Goal: Task Accomplishment & Management: Manage account settings

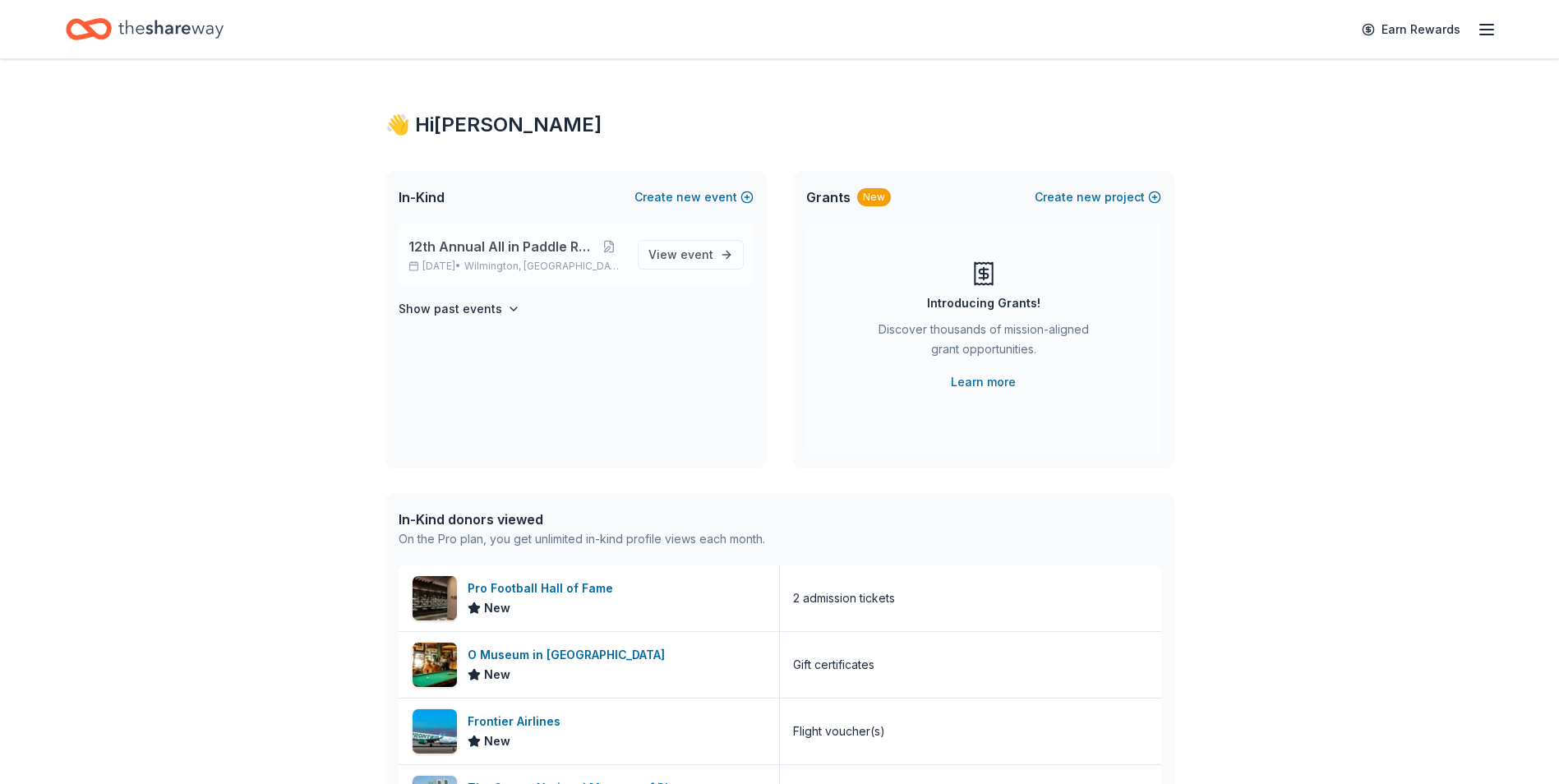
click at [497, 258] on div "12th Annual All in Paddle Raffle [DATE] • [GEOGRAPHIC_DATA], DE" at bounding box center [516, 254] width 216 height 36
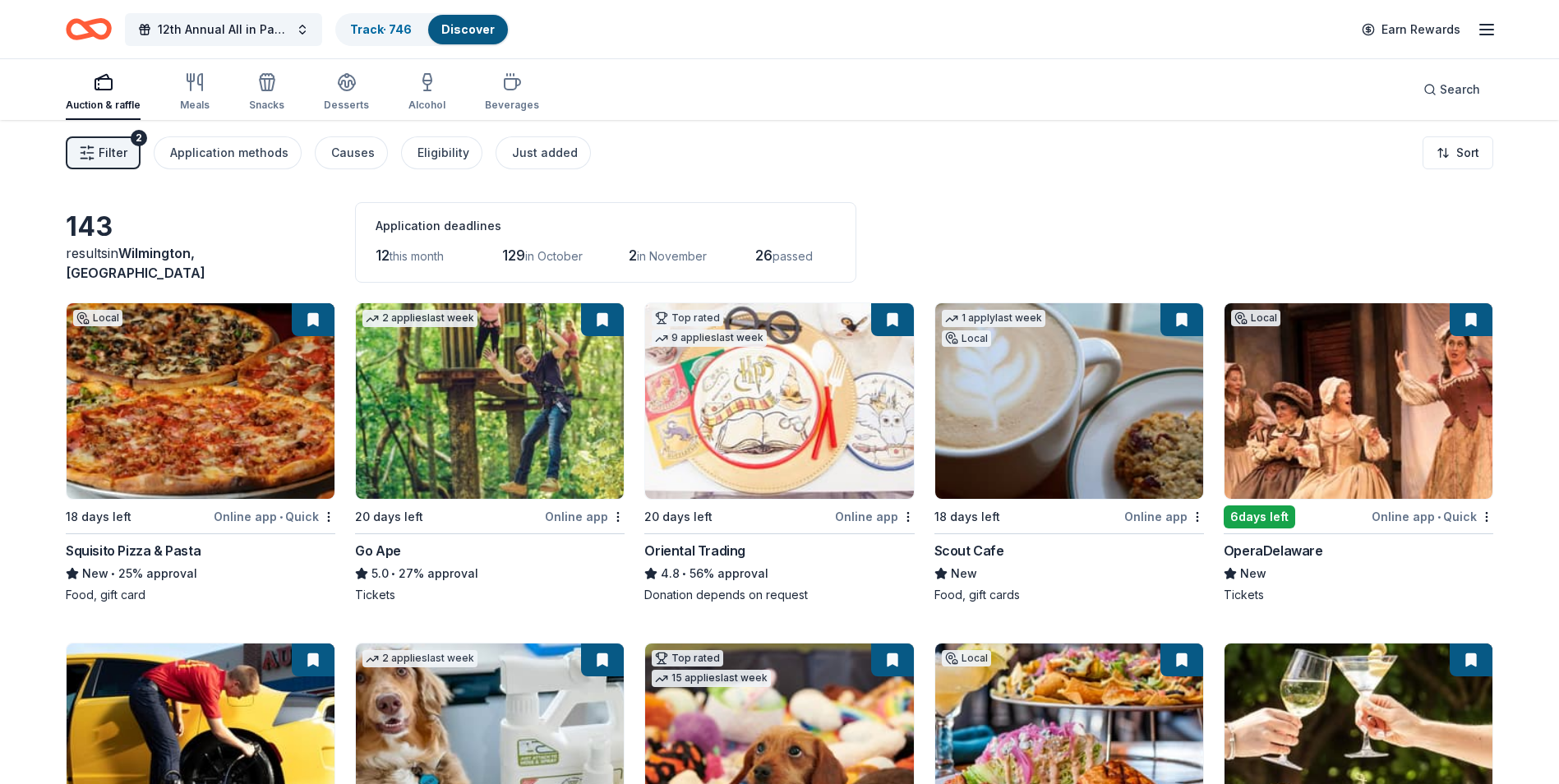
click at [970, 254] on div "143 results in [GEOGRAPHIC_DATA], [GEOGRAPHIC_DATA] Application deadlines 12 th…" at bounding box center [780, 242] width 1428 height 80
click at [371, 31] on link "Track · 746" at bounding box center [381, 29] width 62 height 14
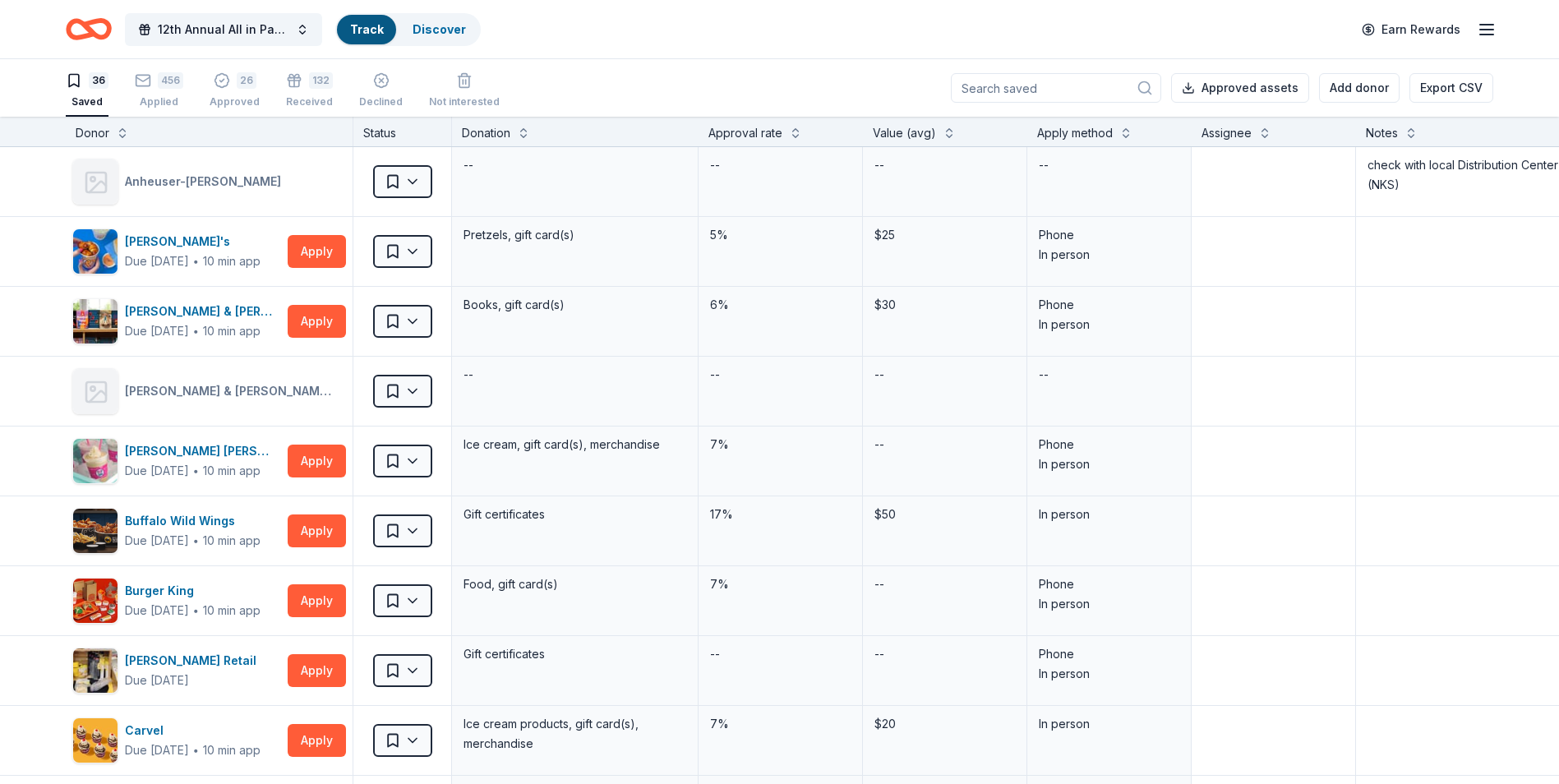
scroll to position [1, 0]
click at [234, 92] on div "26 Approved" at bounding box center [235, 89] width 50 height 36
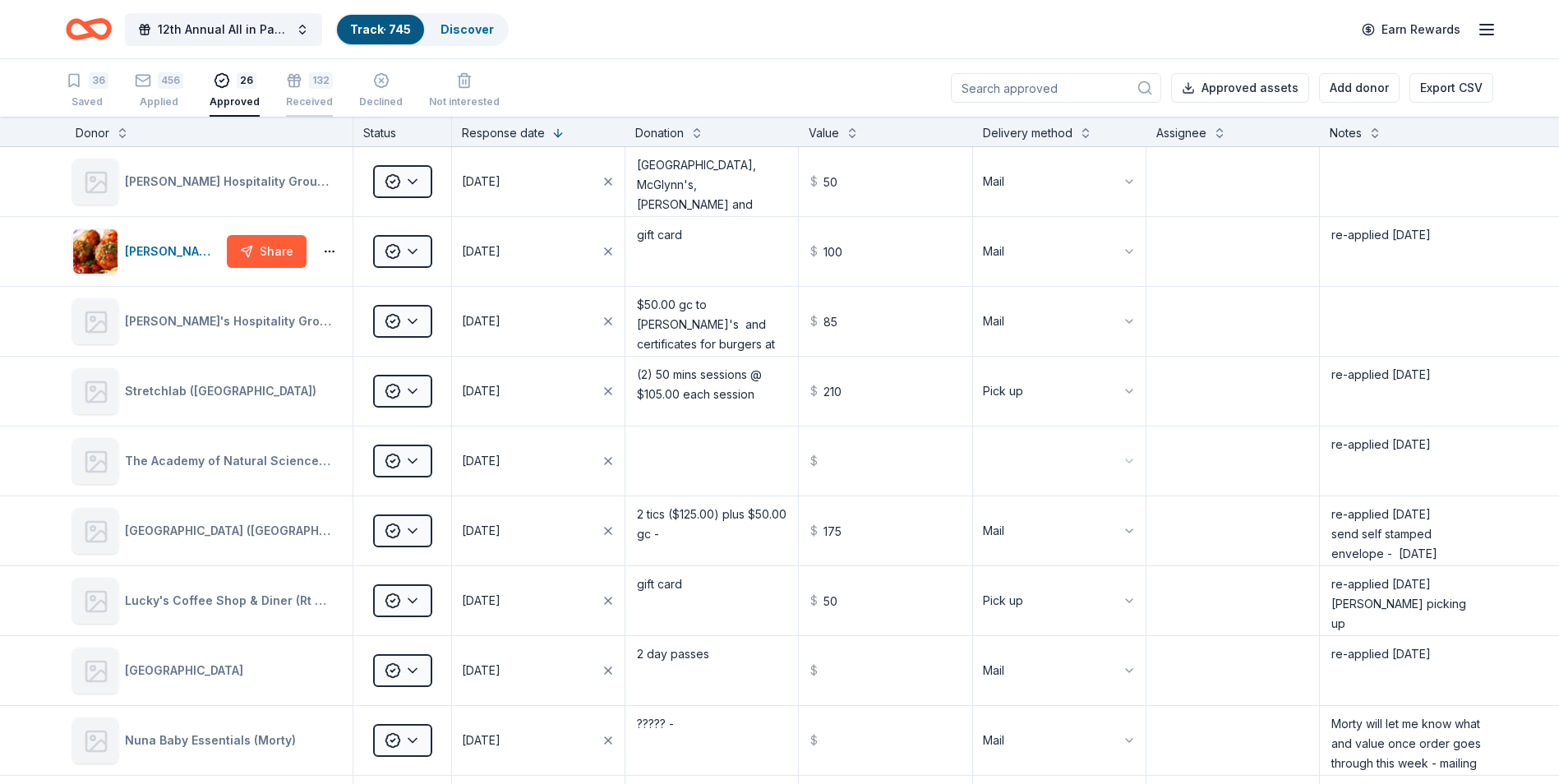
click at [305, 93] on div "132 Received" at bounding box center [309, 90] width 47 height 36
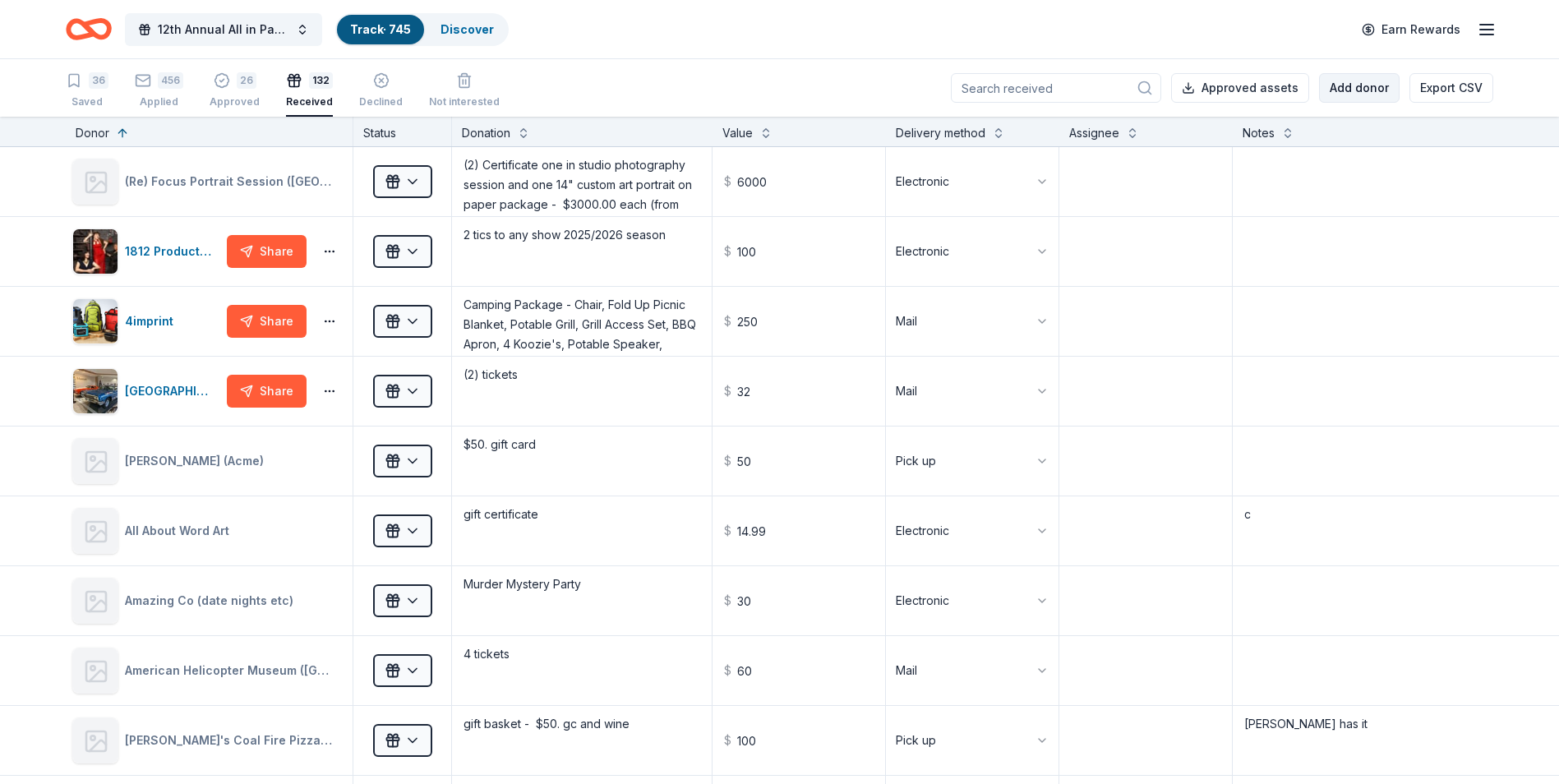
click at [1358, 88] on button "Add donor" at bounding box center [1359, 88] width 80 height 30
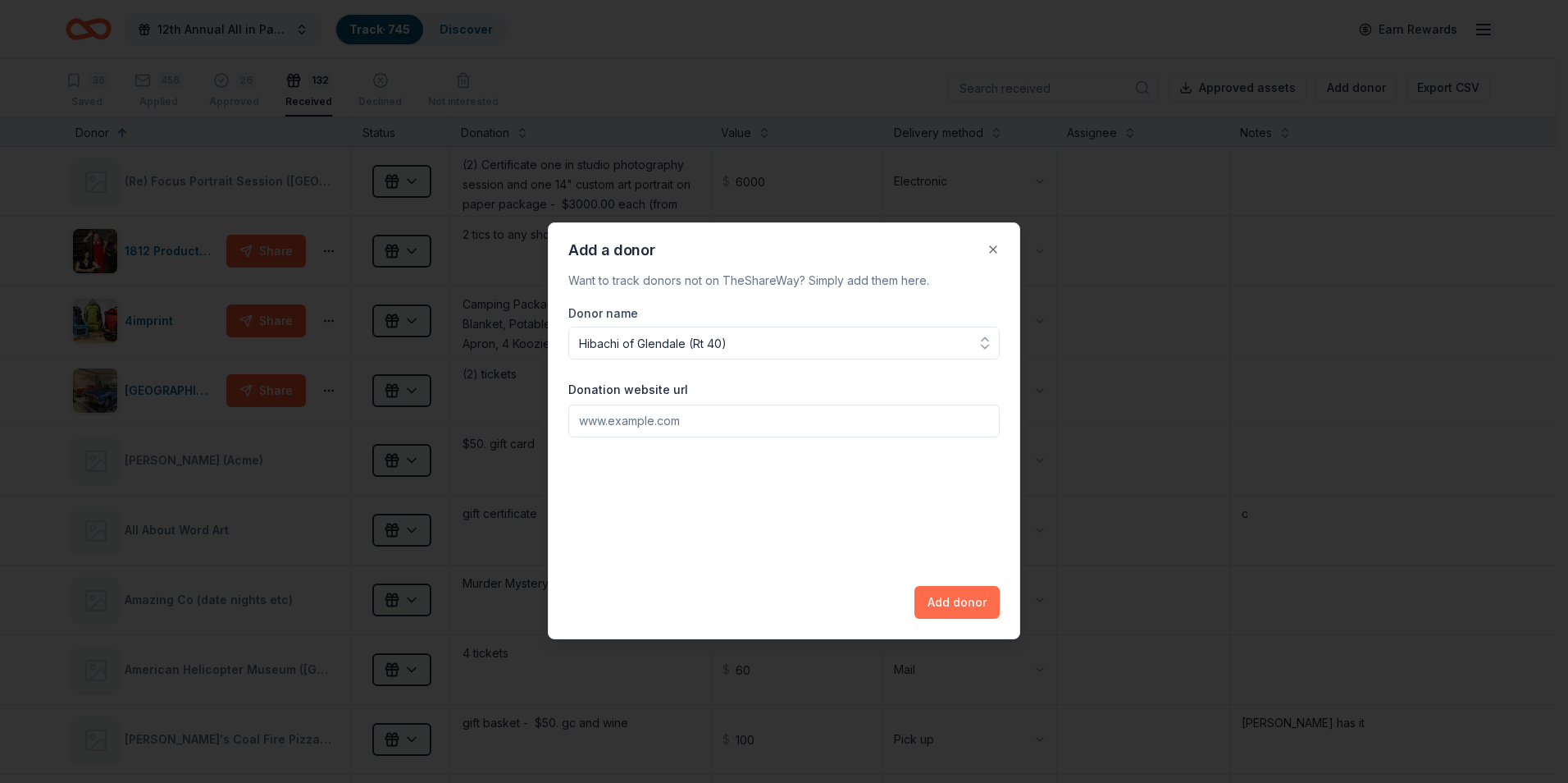
type input "Hibachi of Glendale (Rt 40)"
click at [951, 602] on button "Add donor" at bounding box center [956, 602] width 85 height 33
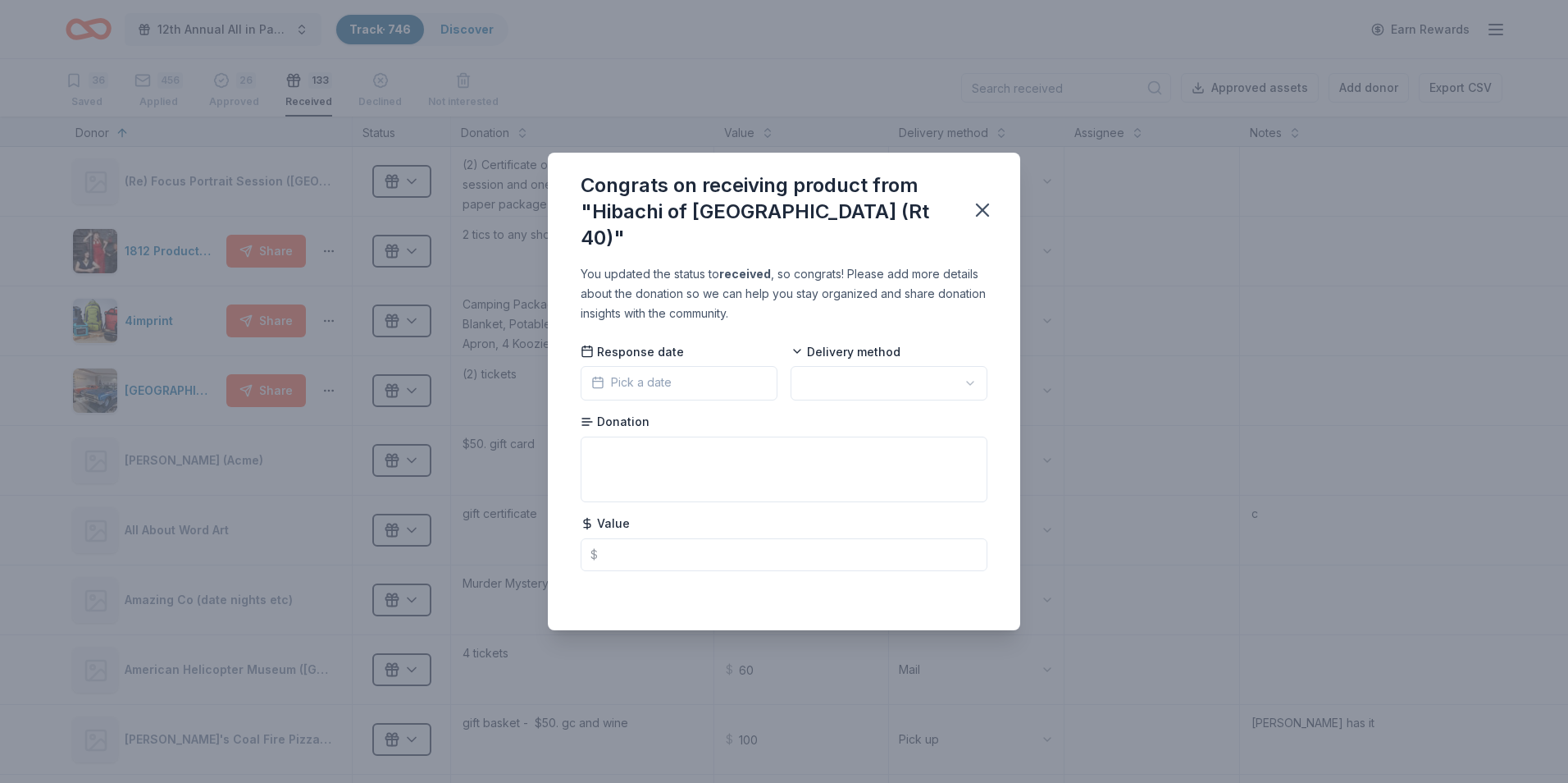
click at [705, 366] on button "Pick a date" at bounding box center [679, 382] width 197 height 34
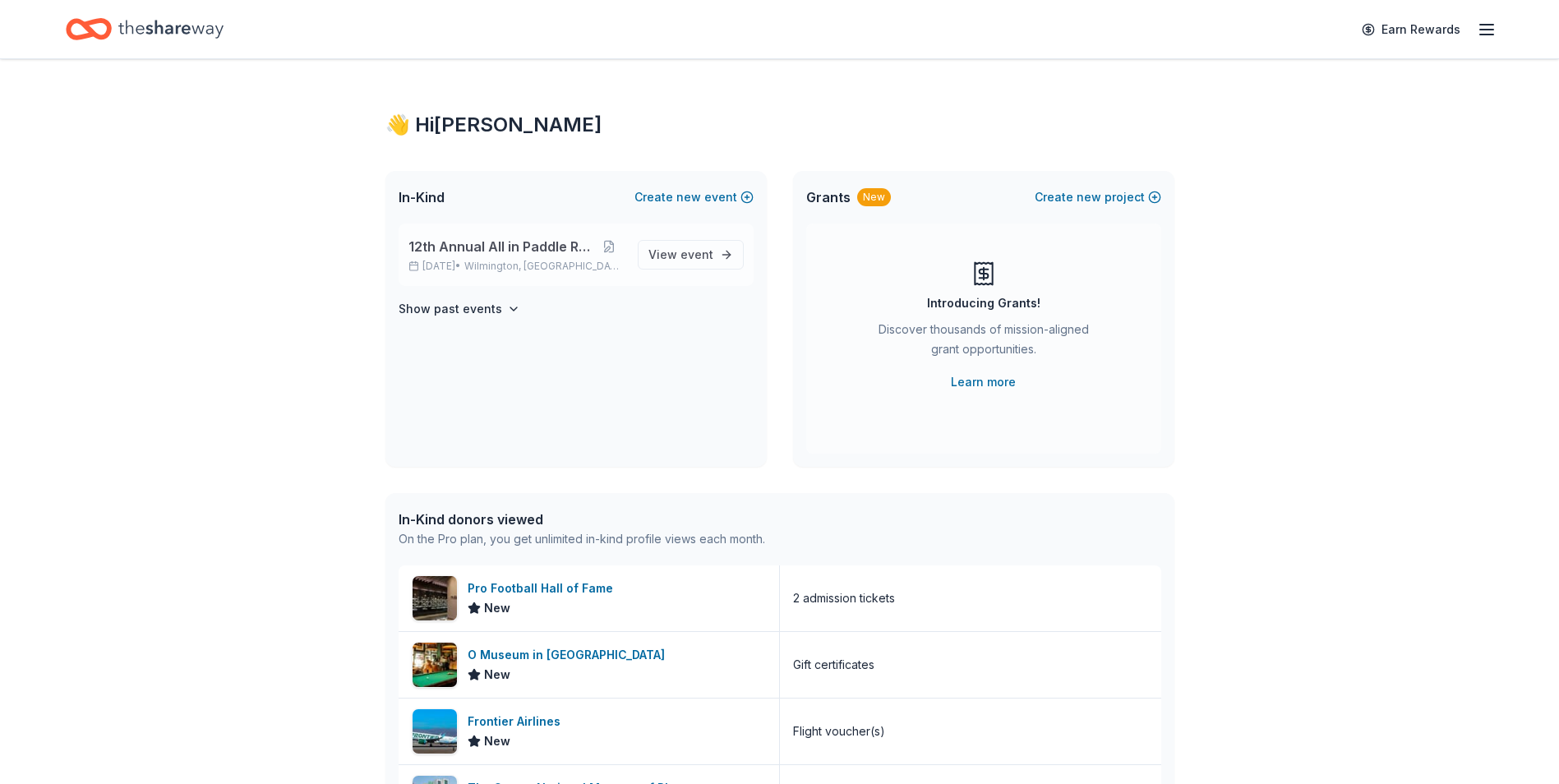
click at [496, 245] on span "12th Annual All in Paddle Raffle" at bounding box center [501, 246] width 185 height 19
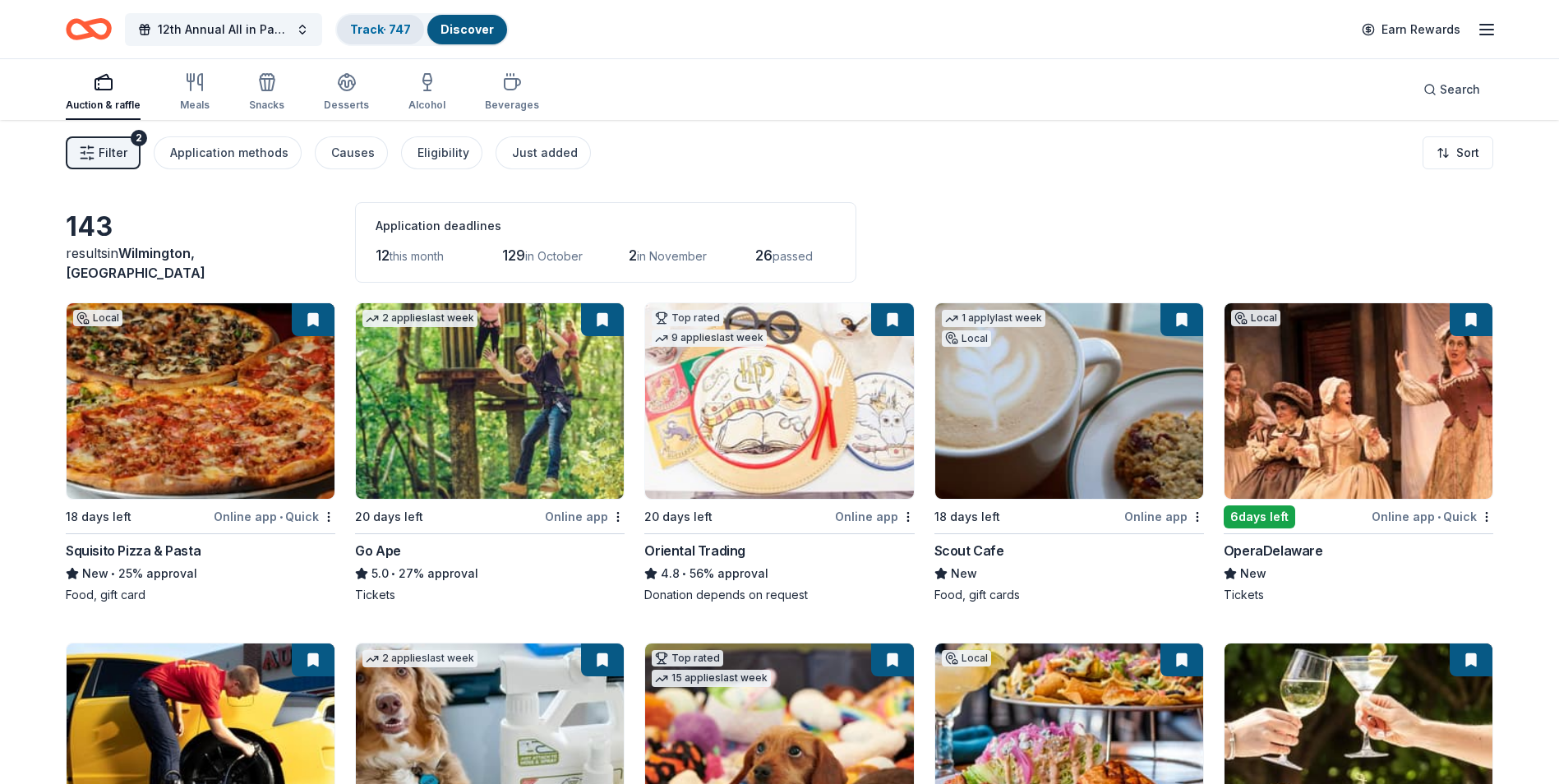
click at [365, 25] on link "Track · 747" at bounding box center [380, 29] width 61 height 14
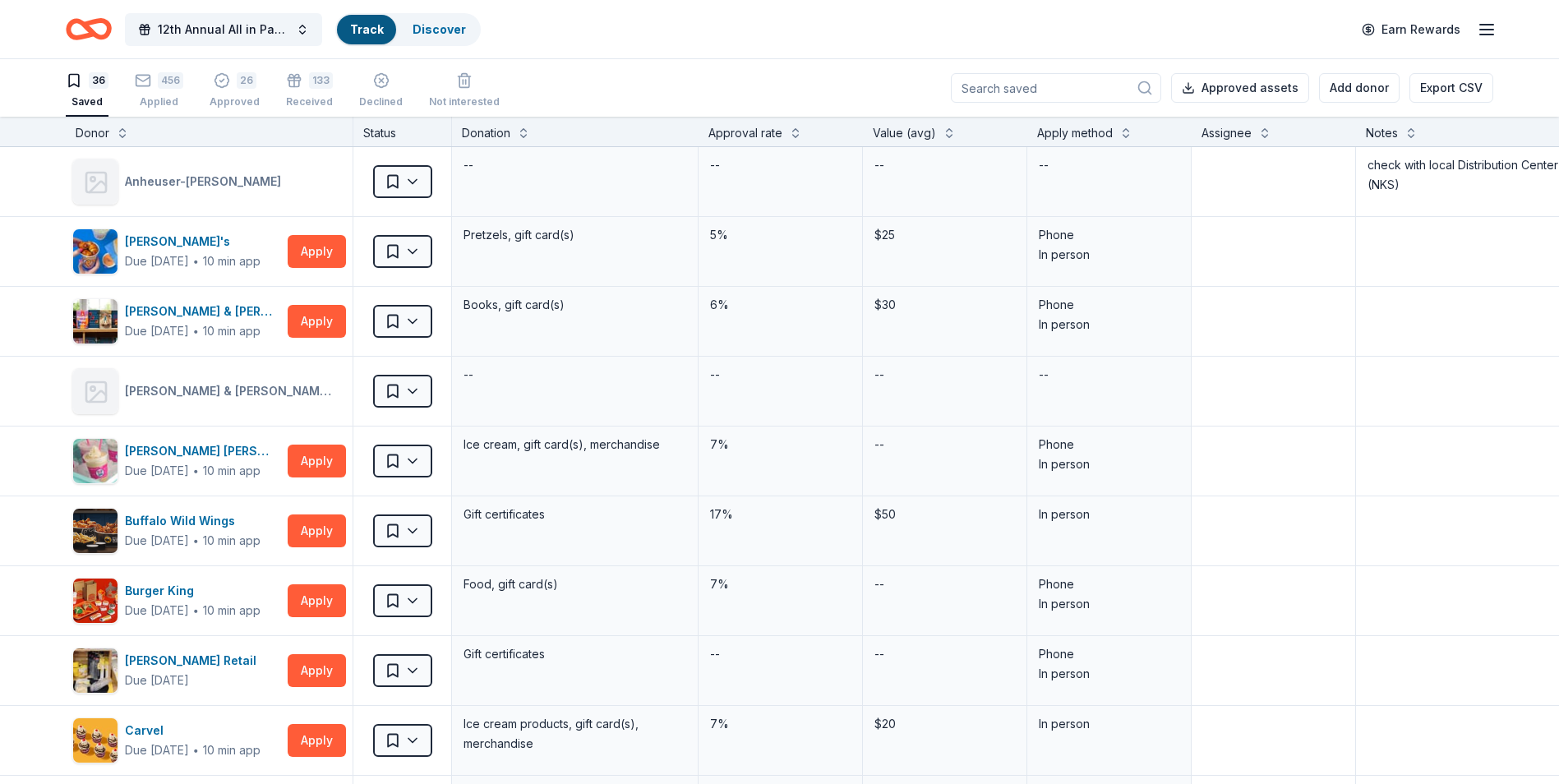
scroll to position [1, 0]
click at [298, 96] on div "Received" at bounding box center [309, 101] width 47 height 13
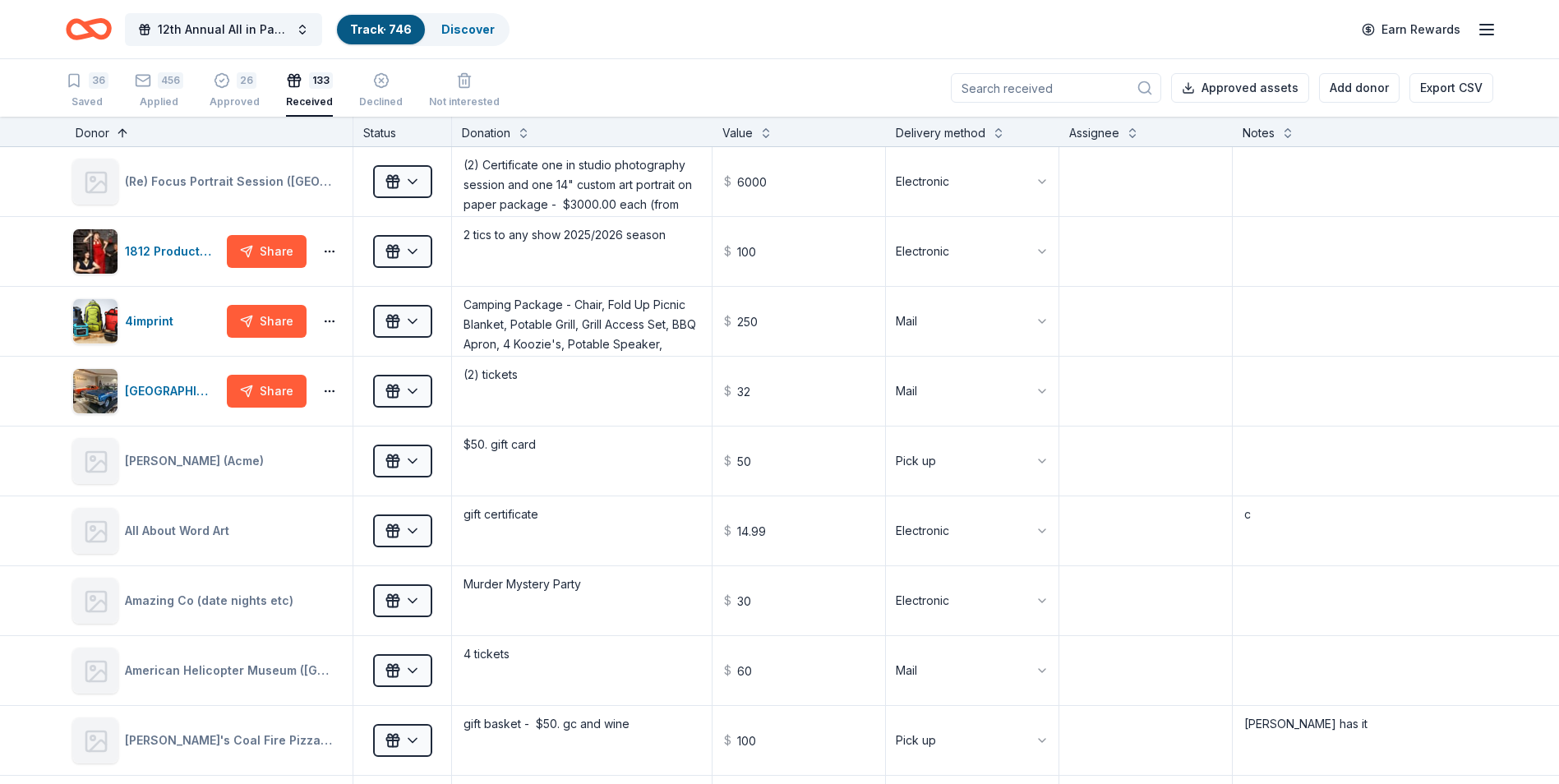
click at [121, 135] on button at bounding box center [122, 131] width 13 height 17
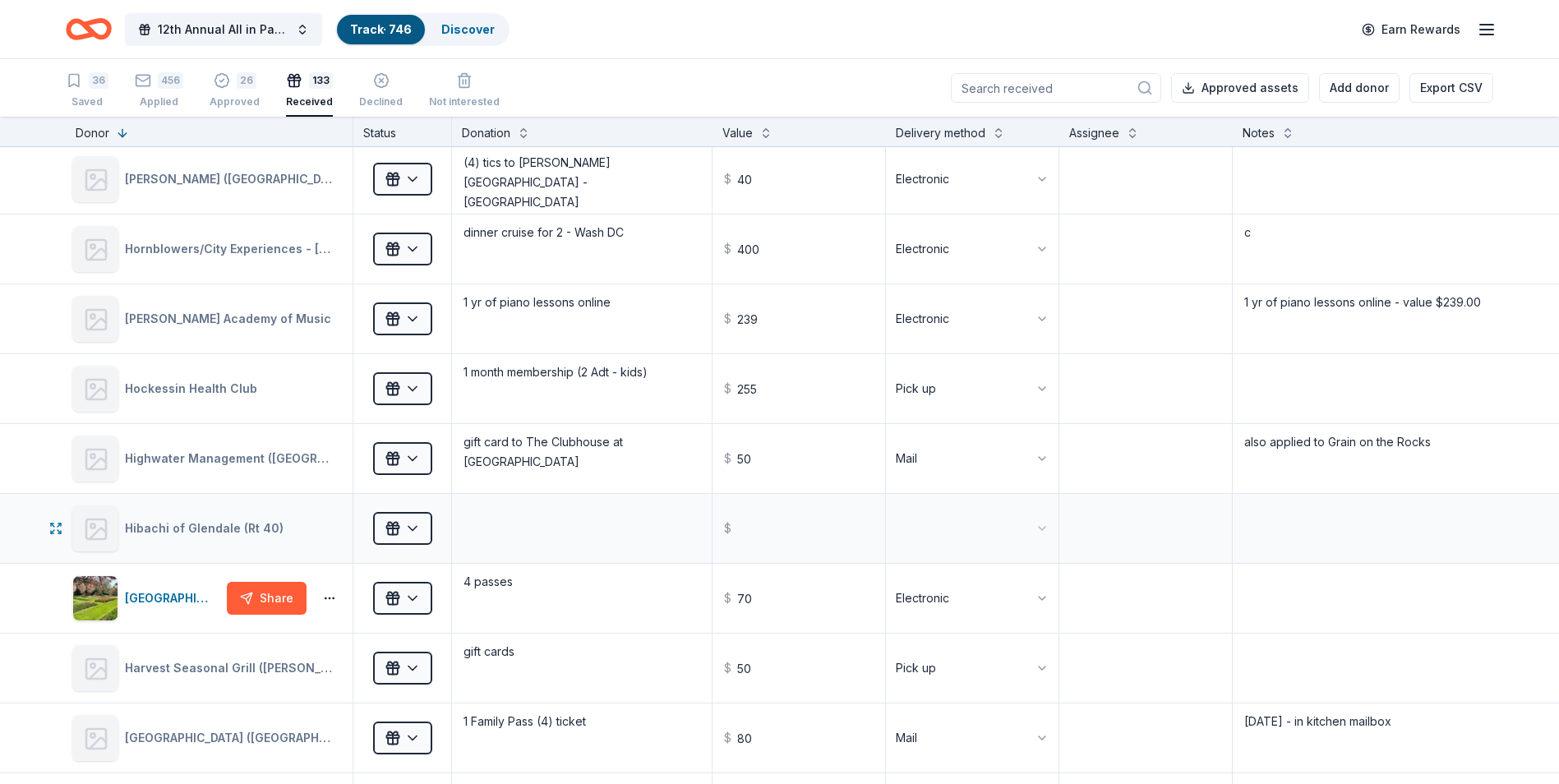
scroll to position [4682, 0]
click at [588, 519] on textarea at bounding box center [581, 526] width 257 height 66
type textarea "gift card"
click at [763, 520] on input "text" at bounding box center [798, 526] width 169 height 66
type input "30.00"
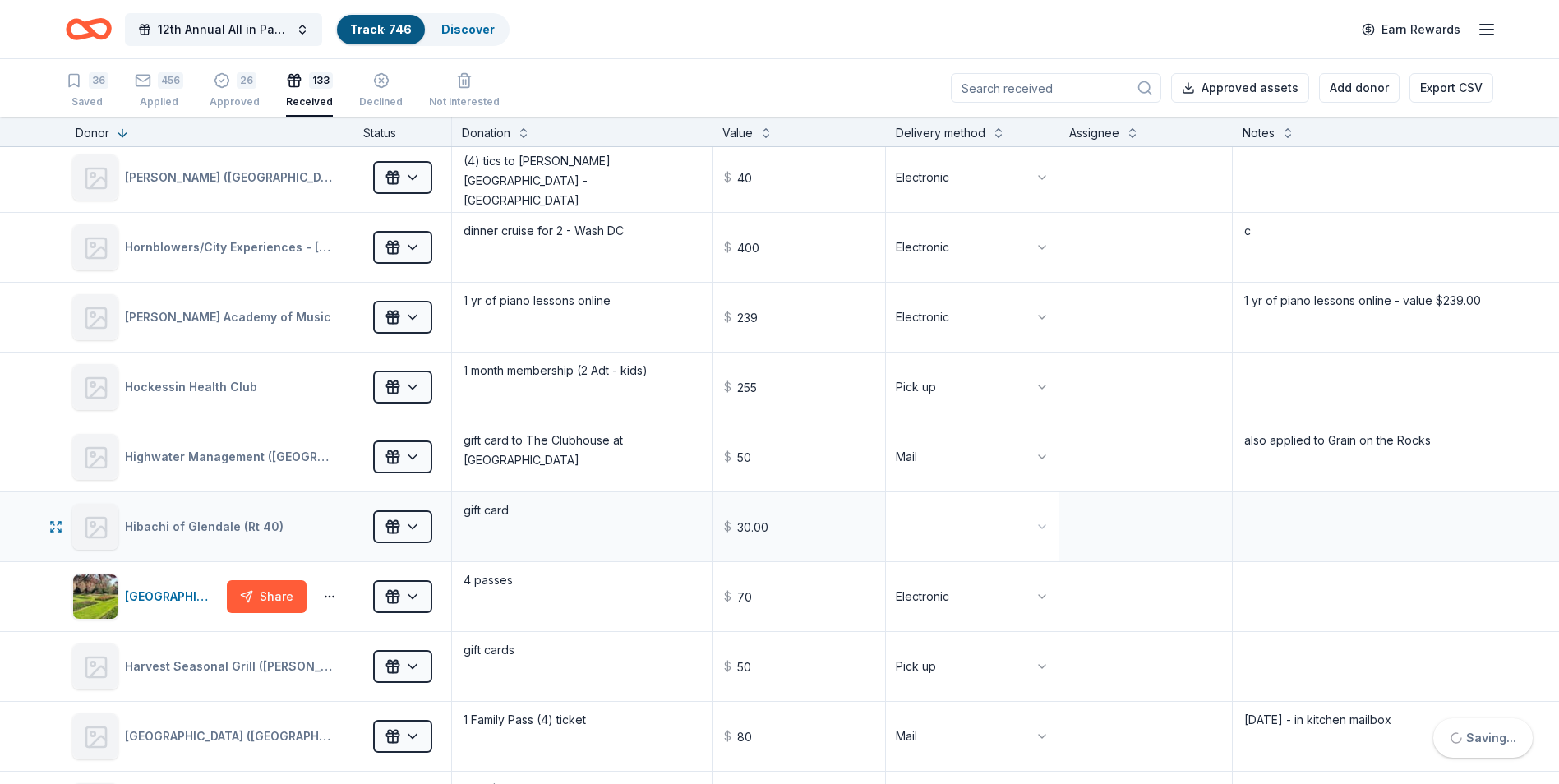
click at [1031, 526] on html "12th Annual All in Paddle Raffle Track · 746 Discover Earn Rewards 36 Saved 456…" at bounding box center [779, 392] width 1559 height 784
click at [1326, 523] on textarea at bounding box center [1363, 526] width 258 height 66
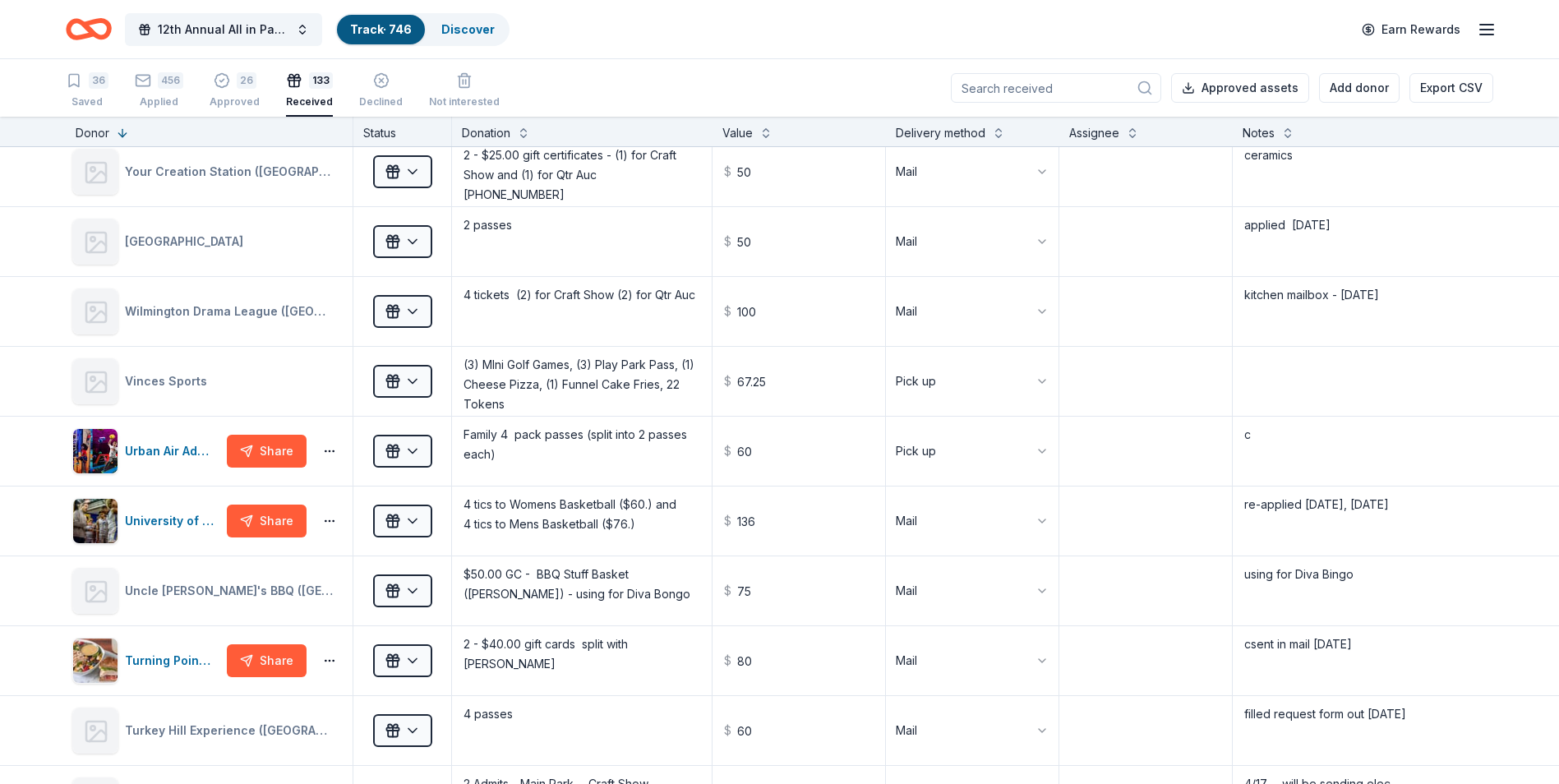
scroll to position [0, 0]
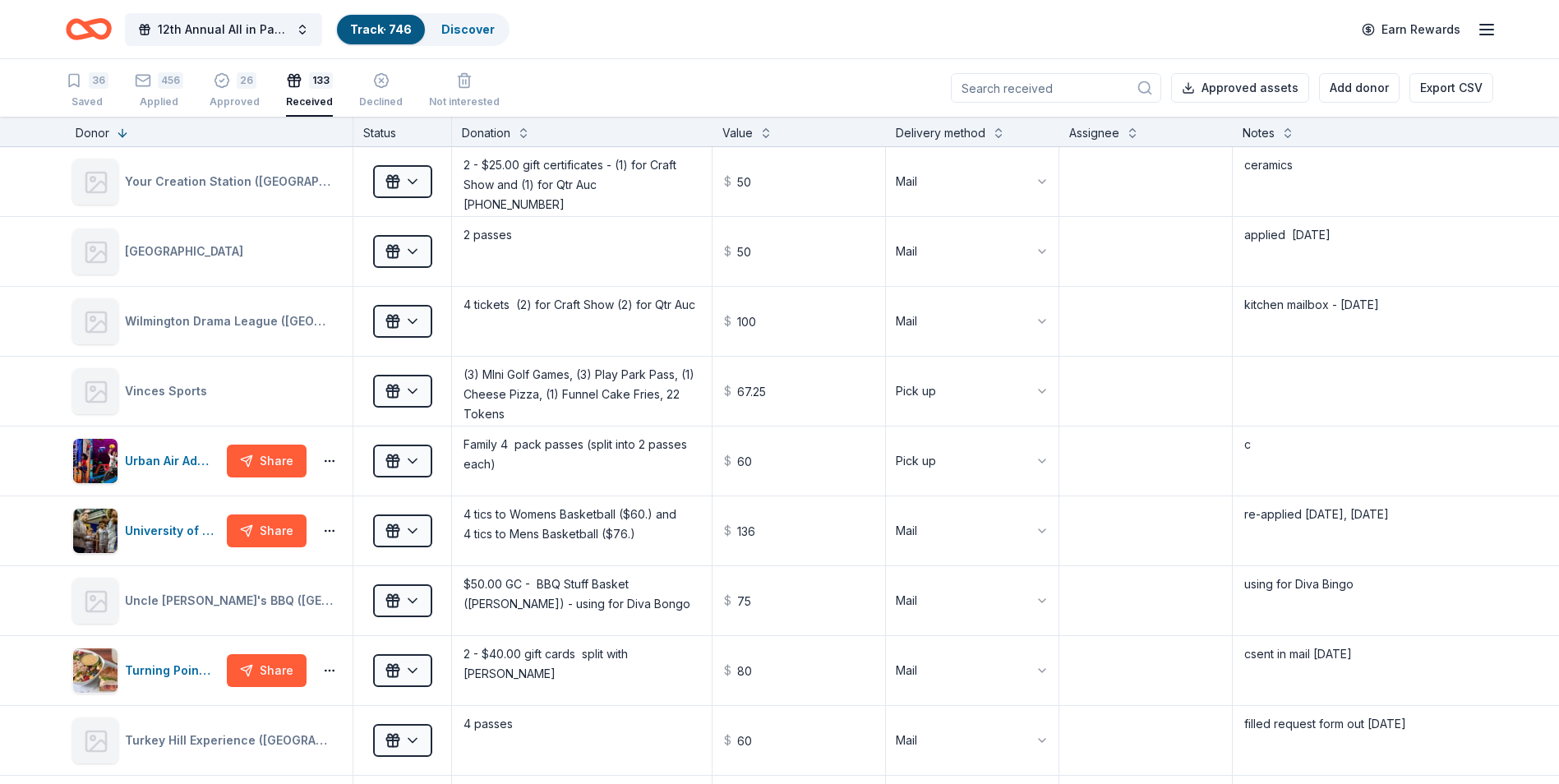
click at [738, 42] on div "12th Annual All in Paddle Raffle Track · 746 Discover Earn Rewards" at bounding box center [780, 29] width 1428 height 39
